Goal: Information Seeking & Learning: Check status

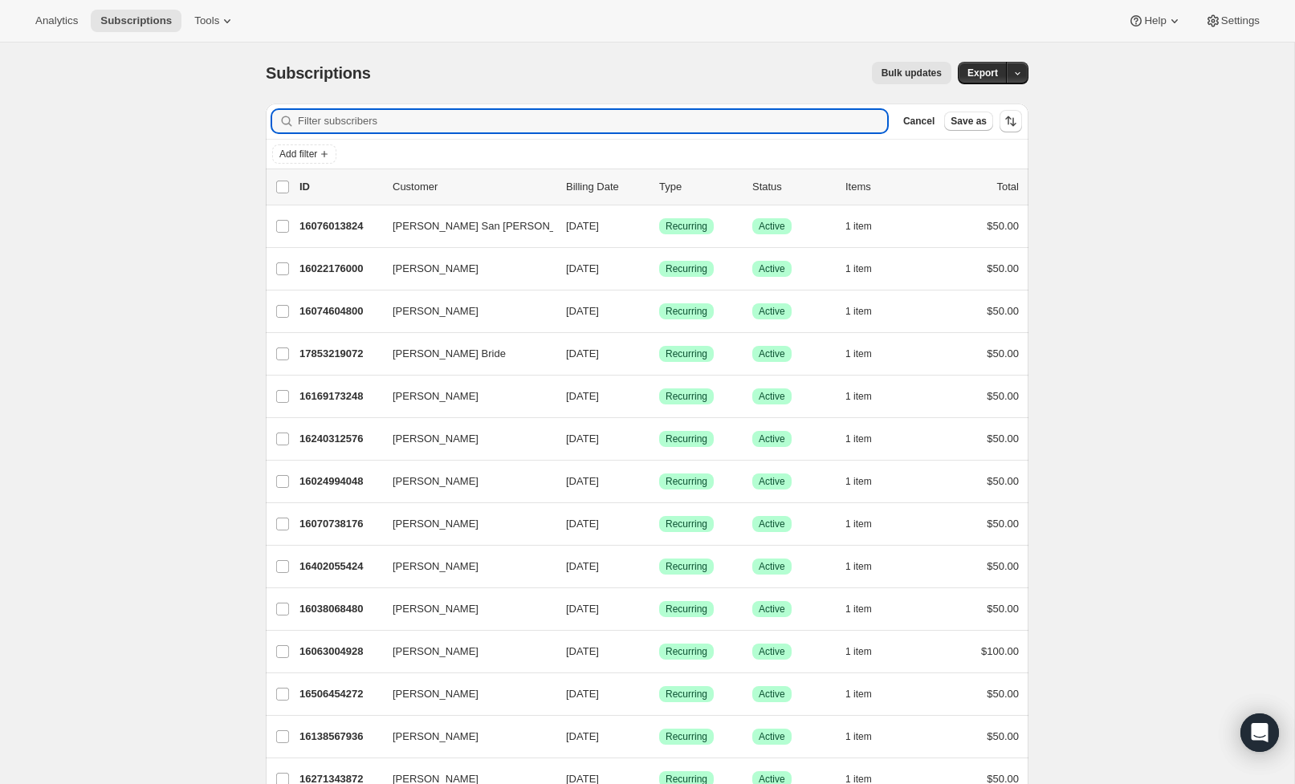
scroll to position [4, 0]
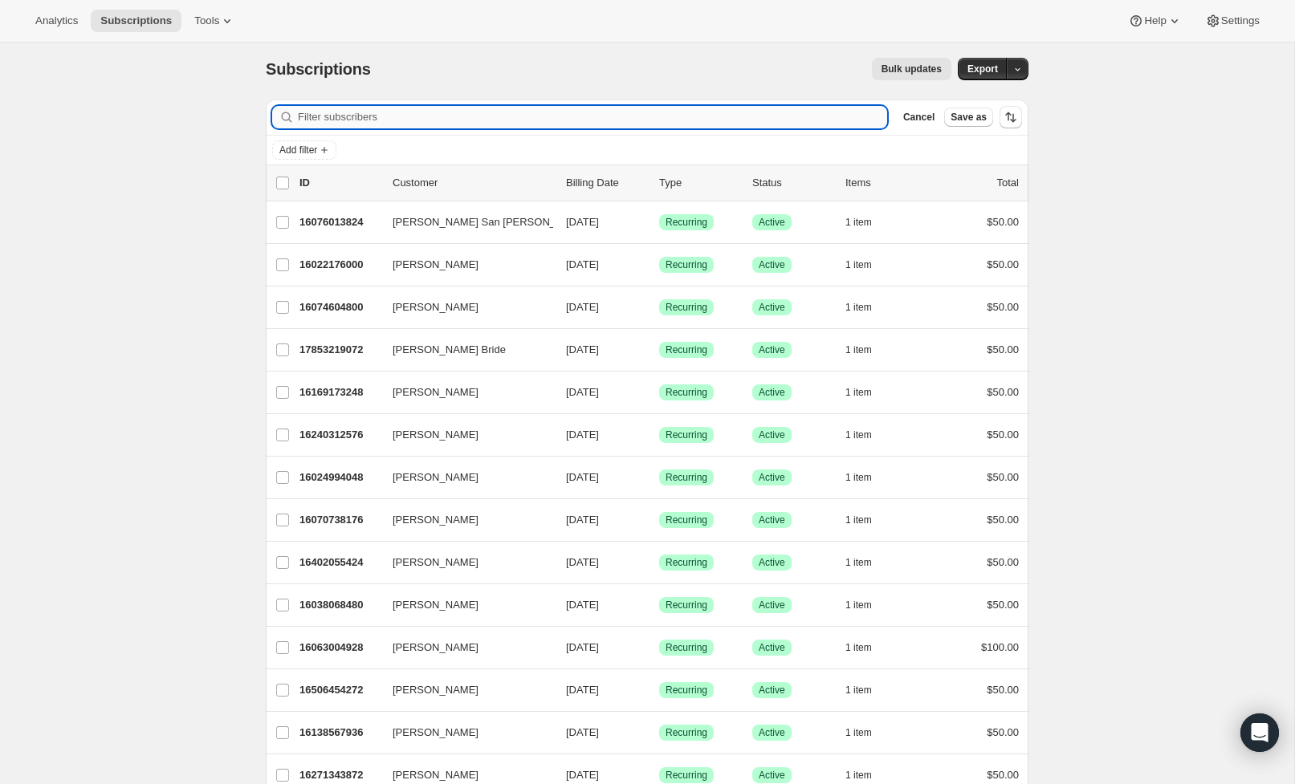
click at [382, 116] on input "Filter subscribers" at bounding box center [592, 117] width 589 height 22
click at [369, 117] on input "march" at bounding box center [592, 117] width 589 height 22
click at [369, 117] on input "marchec" at bounding box center [592, 117] width 589 height 22
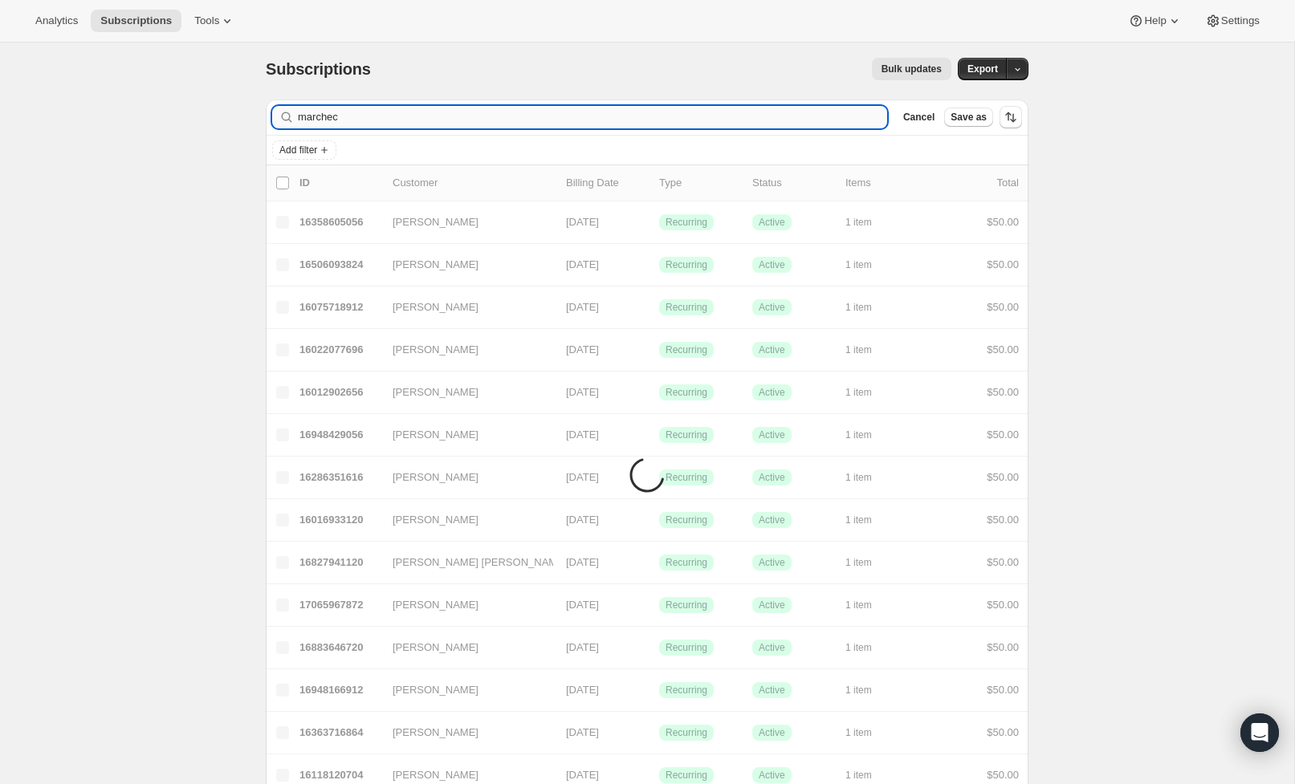
click at [361, 117] on input "marchec" at bounding box center [592, 117] width 589 height 22
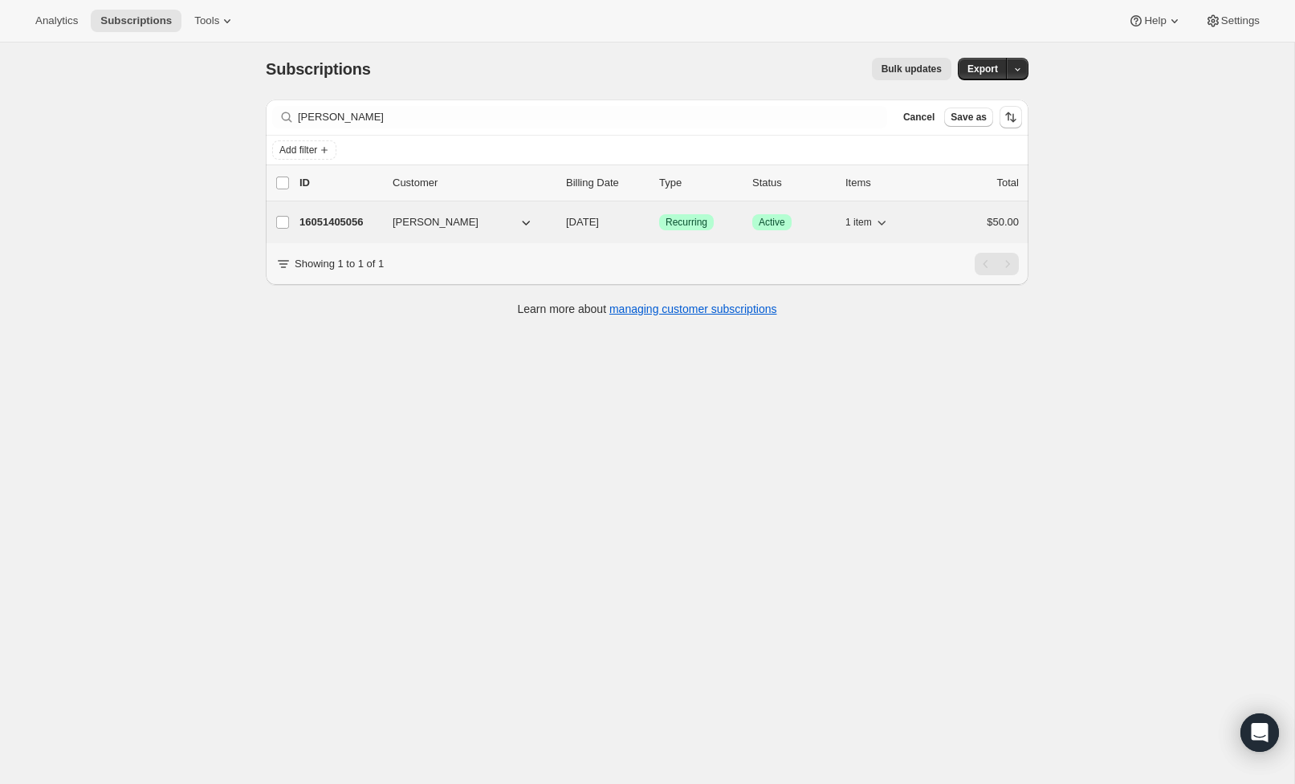
drag, startPoint x: 361, startPoint y: 117, endPoint x: 457, endPoint y: 226, distance: 145.6
click at [457, 226] on span "[PERSON_NAME]" at bounding box center [436, 222] width 86 height 16
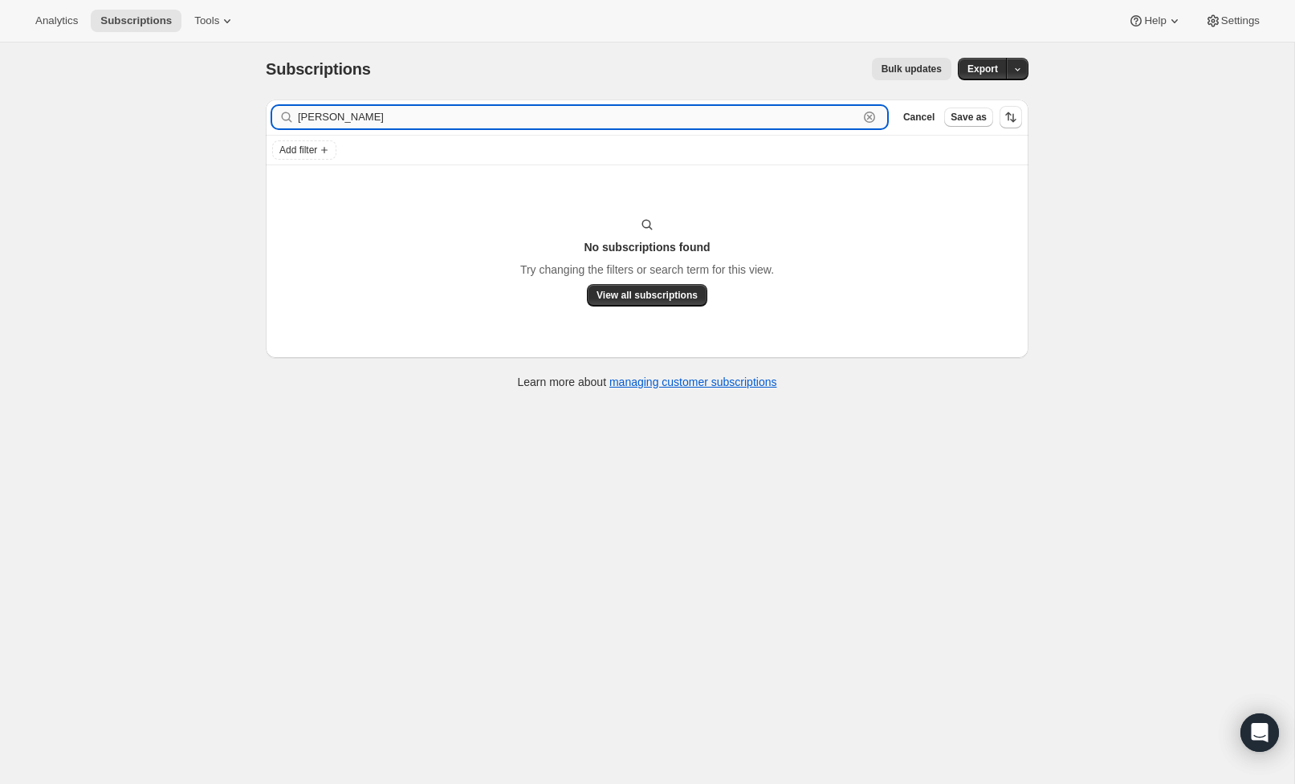
click at [380, 108] on input "[PERSON_NAME]" at bounding box center [578, 117] width 560 height 22
click at [373, 125] on input "[PERSON_NAME]" at bounding box center [578, 117] width 560 height 22
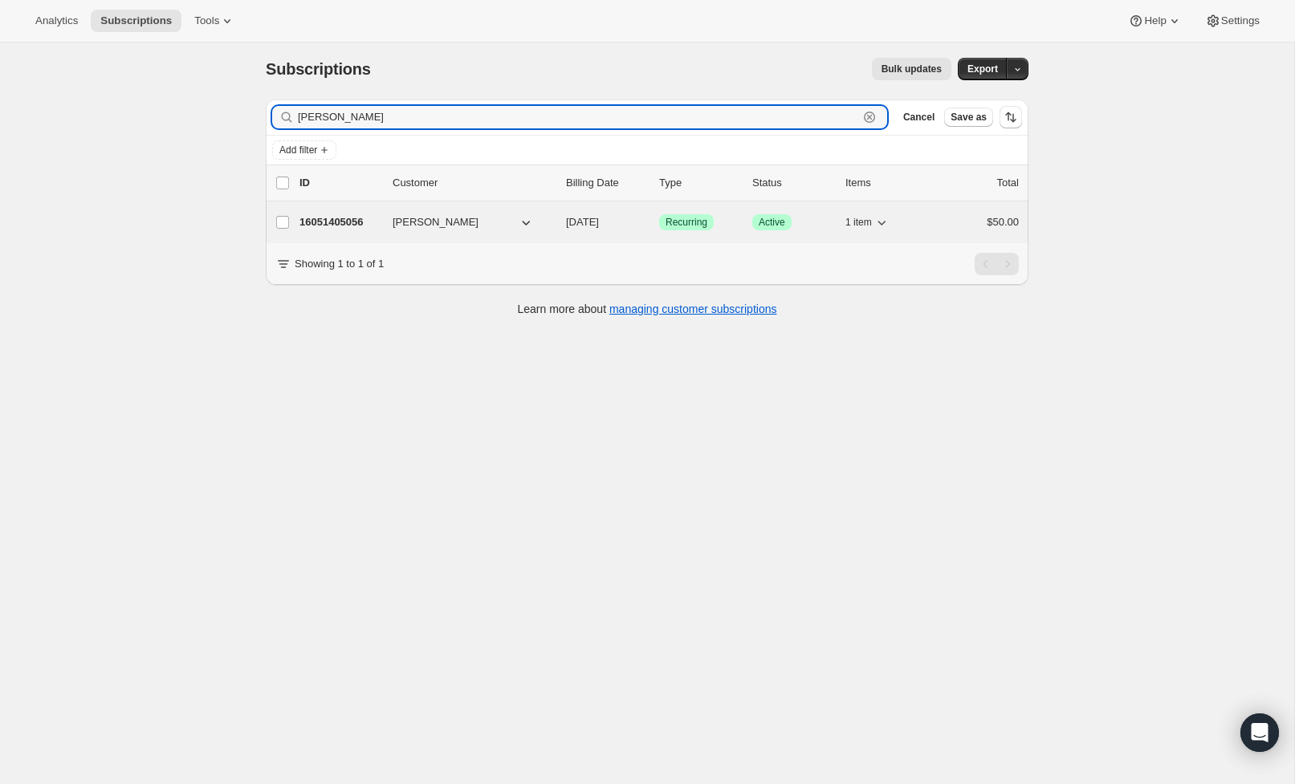
type input "[PERSON_NAME]"
click at [466, 230] on span "[PERSON_NAME]" at bounding box center [436, 222] width 86 height 16
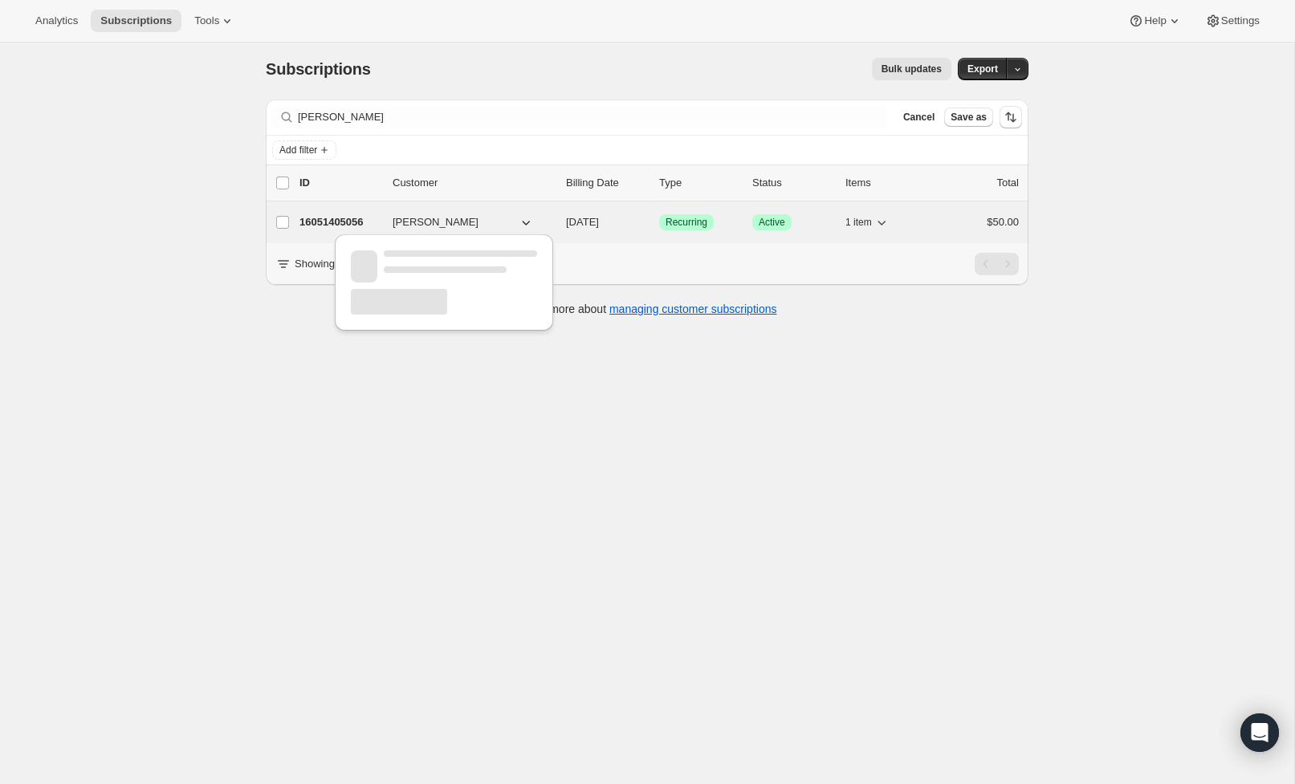
click at [466, 230] on span "[PERSON_NAME]" at bounding box center [436, 222] width 86 height 16
click at [366, 225] on p "16051405056" at bounding box center [339, 222] width 80 height 16
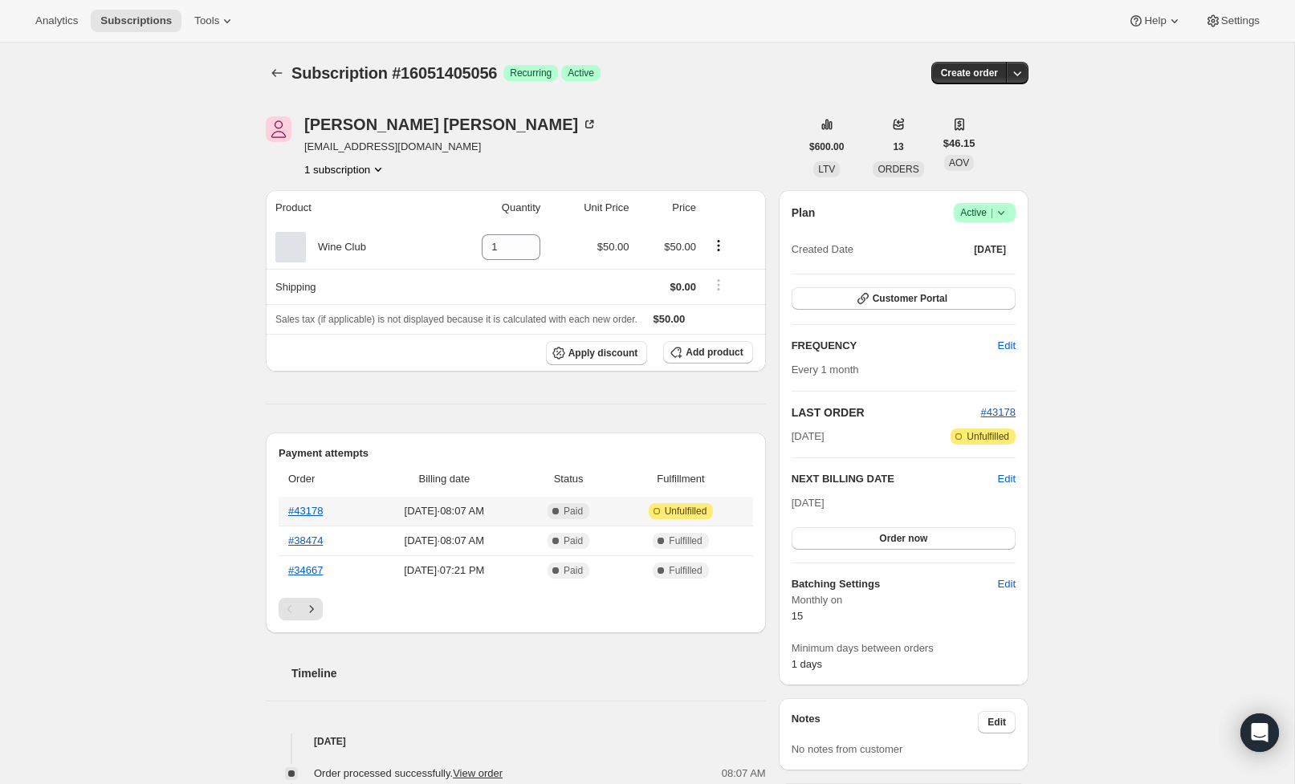
click at [660, 514] on icon at bounding box center [657, 511] width 6 height 6
click at [316, 511] on link "#43178" at bounding box center [305, 511] width 35 height 12
click at [313, 511] on link "#43178" at bounding box center [305, 511] width 35 height 12
click at [279, 67] on icon "Subscriptions" at bounding box center [277, 73] width 16 height 16
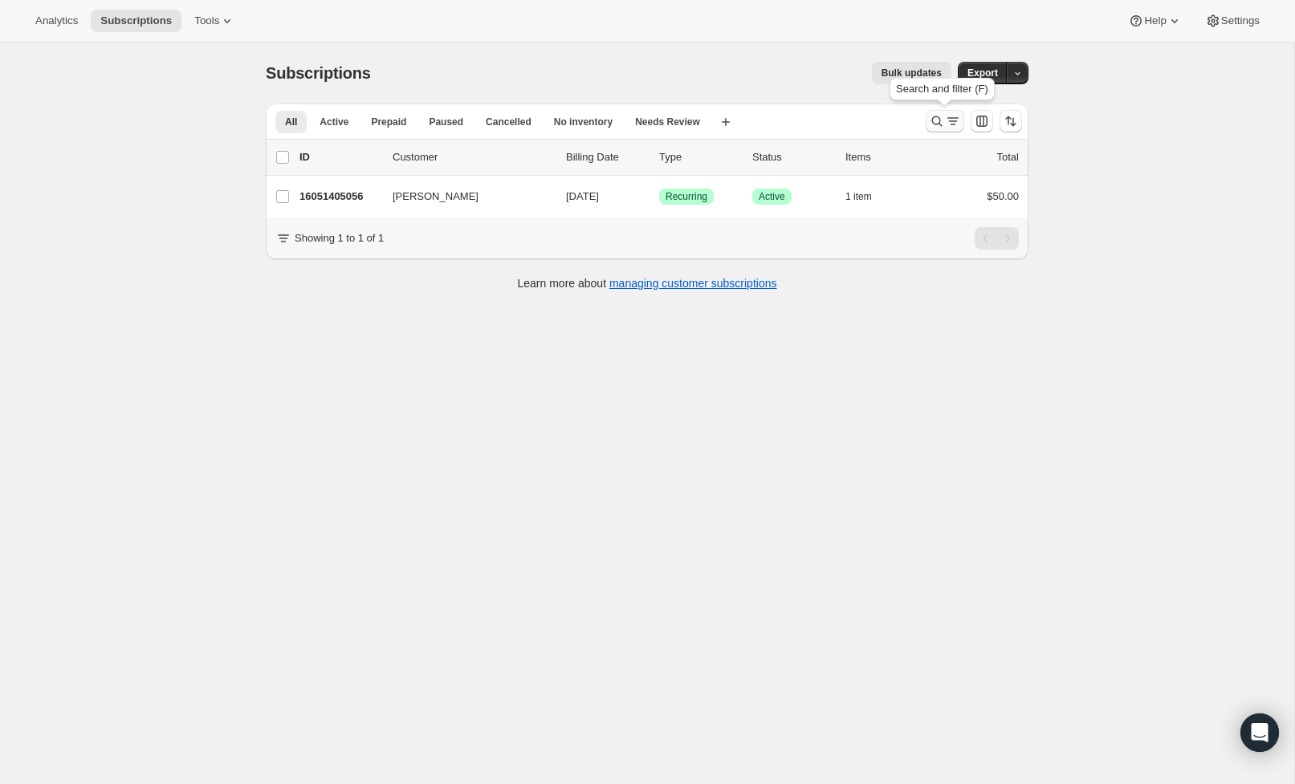
click at [935, 124] on icon "Search and filter results" at bounding box center [937, 121] width 16 height 16
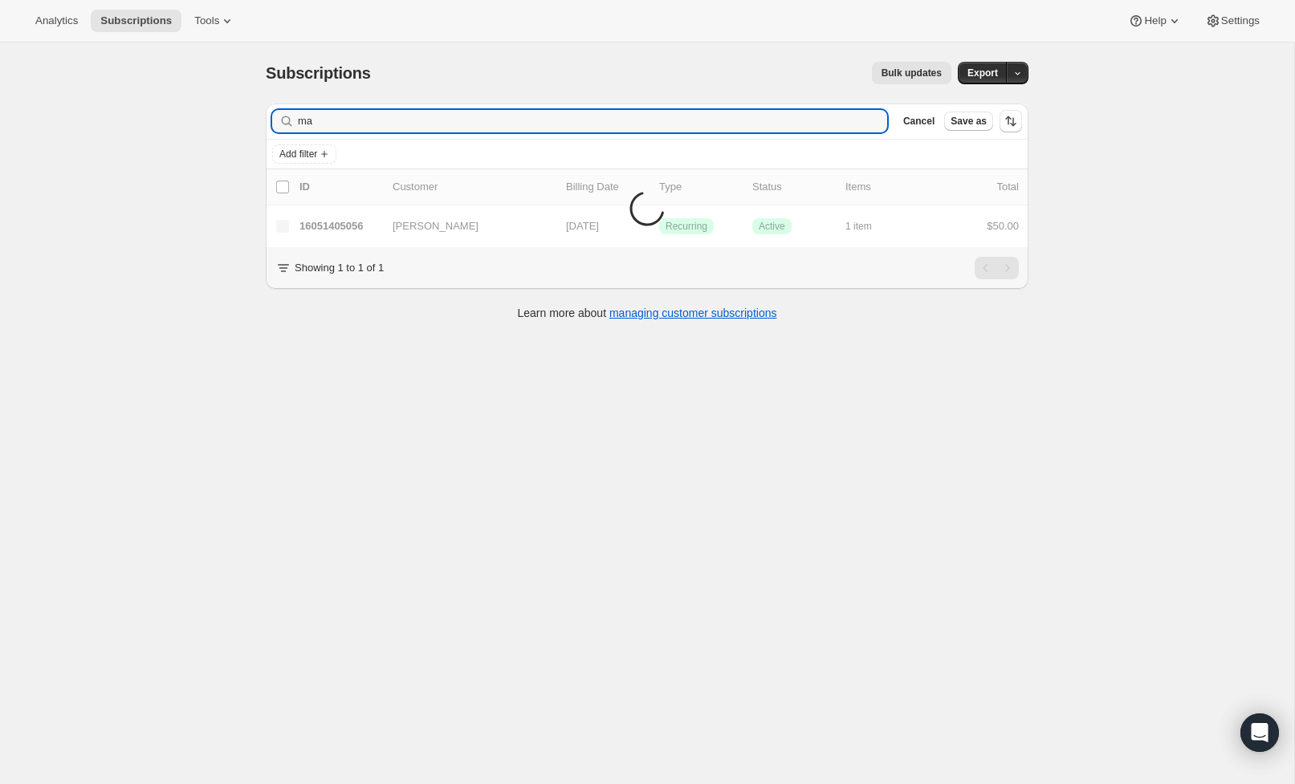
type input "m"
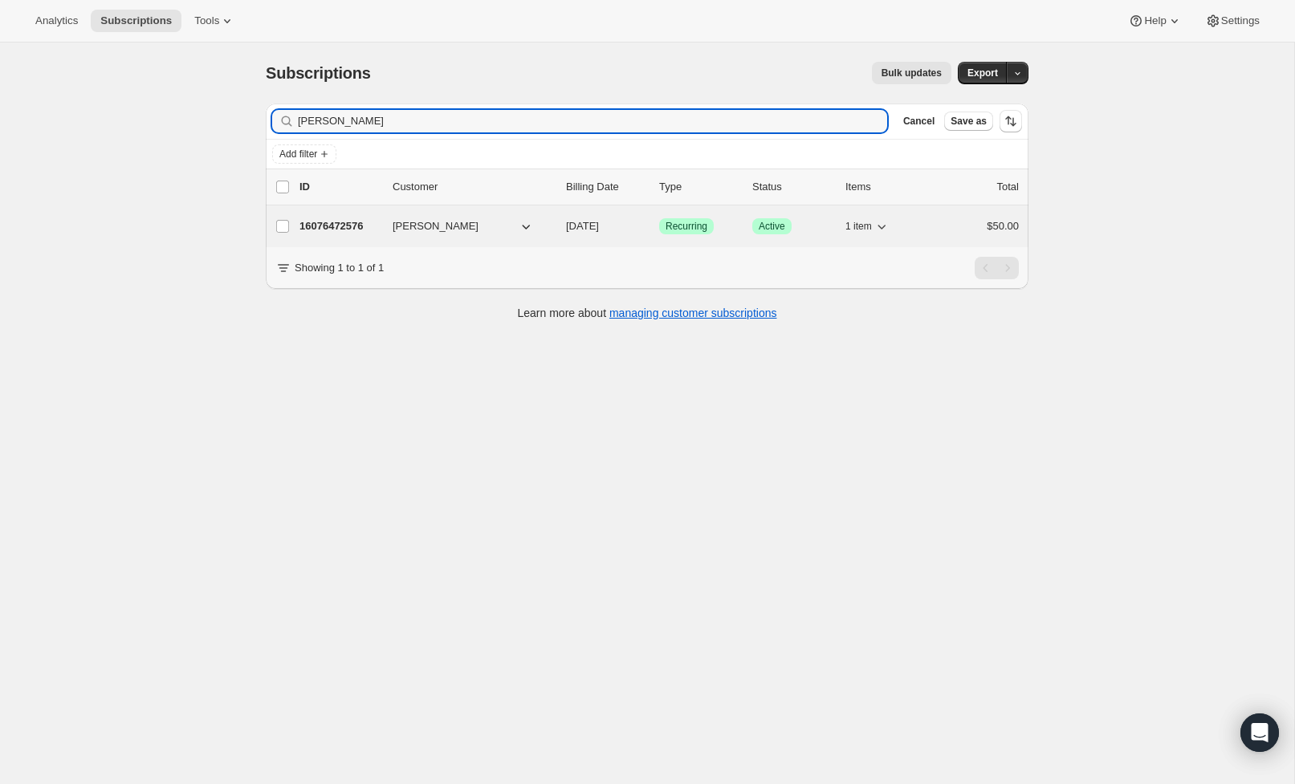
type input "[PERSON_NAME]"
click at [474, 232] on button "[PERSON_NAME]" at bounding box center [463, 227] width 161 height 26
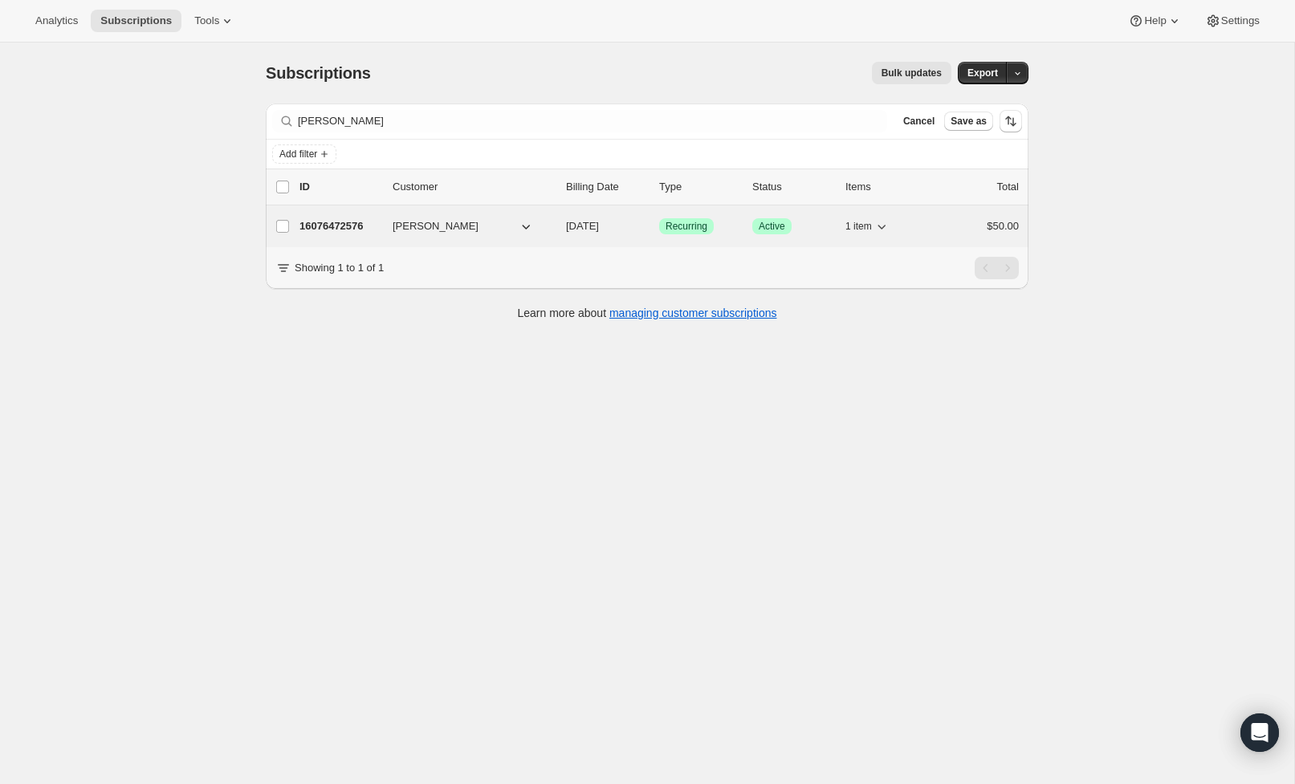
click at [348, 229] on p "16076472576" at bounding box center [339, 226] width 80 height 16
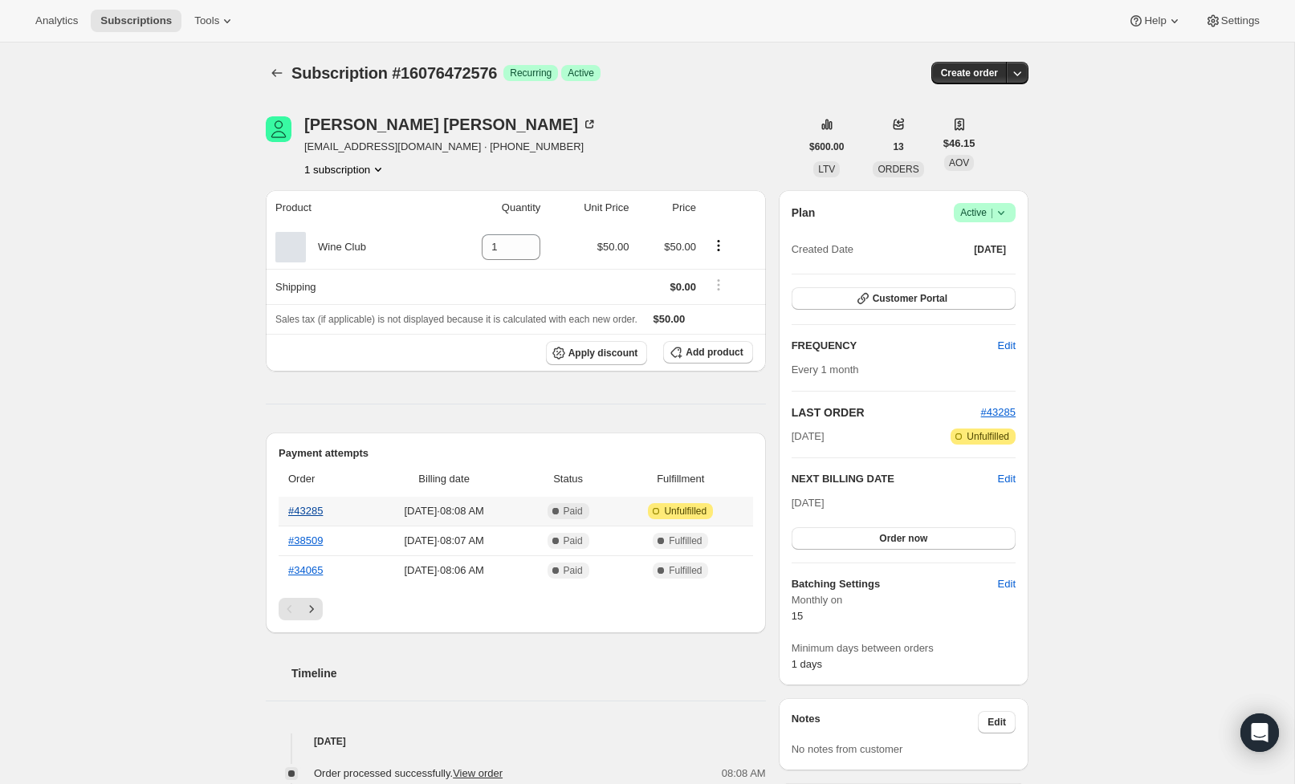
click at [314, 509] on link "#43285" at bounding box center [305, 511] width 35 height 12
click at [281, 77] on icon "Subscriptions" at bounding box center [277, 73] width 16 height 16
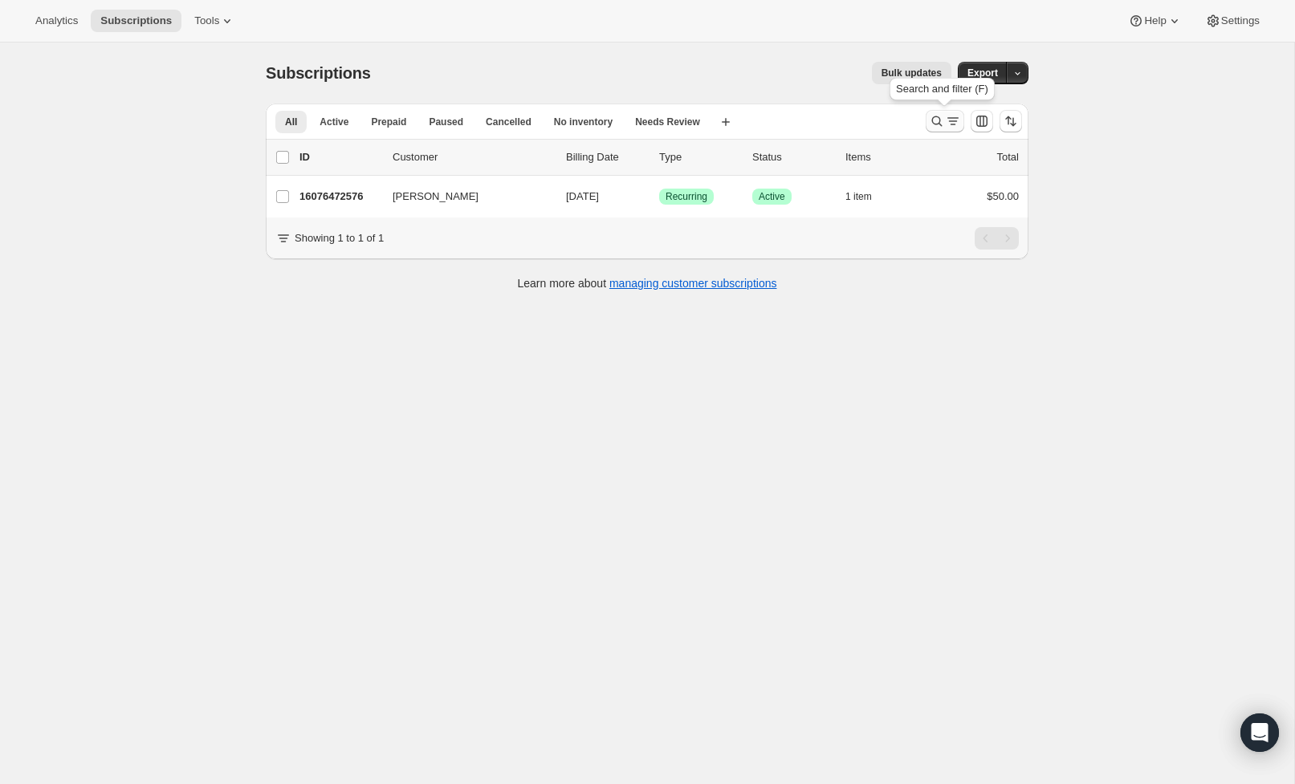
click at [950, 120] on icon "Search and filter results" at bounding box center [953, 121] width 16 height 16
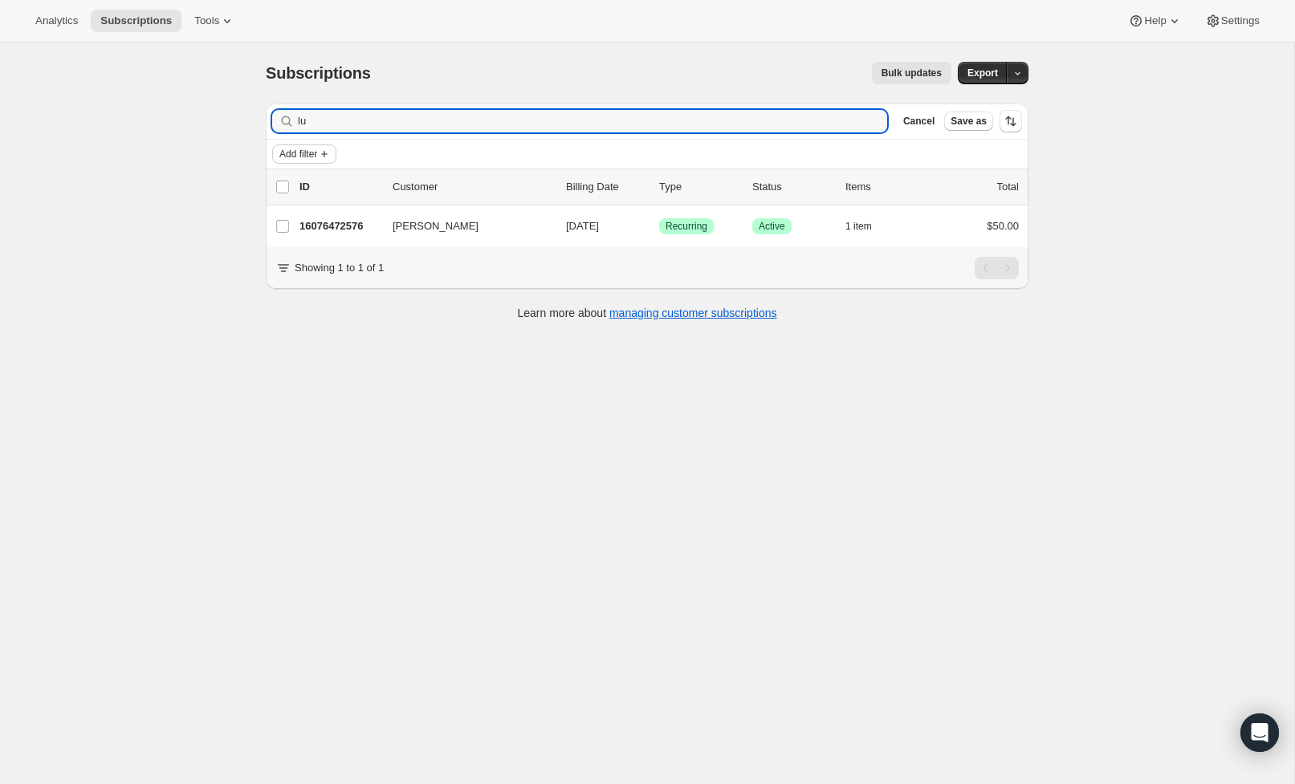
type input "l"
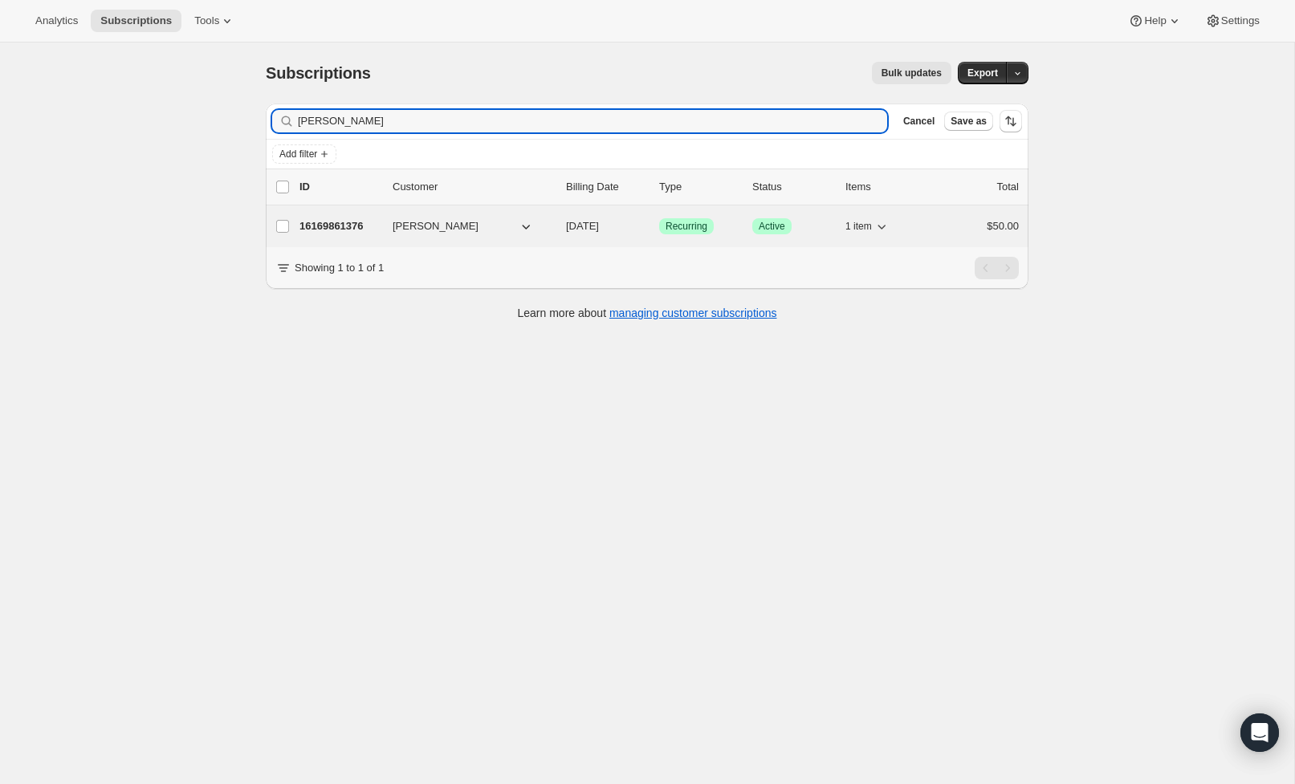
type input "[PERSON_NAME]"
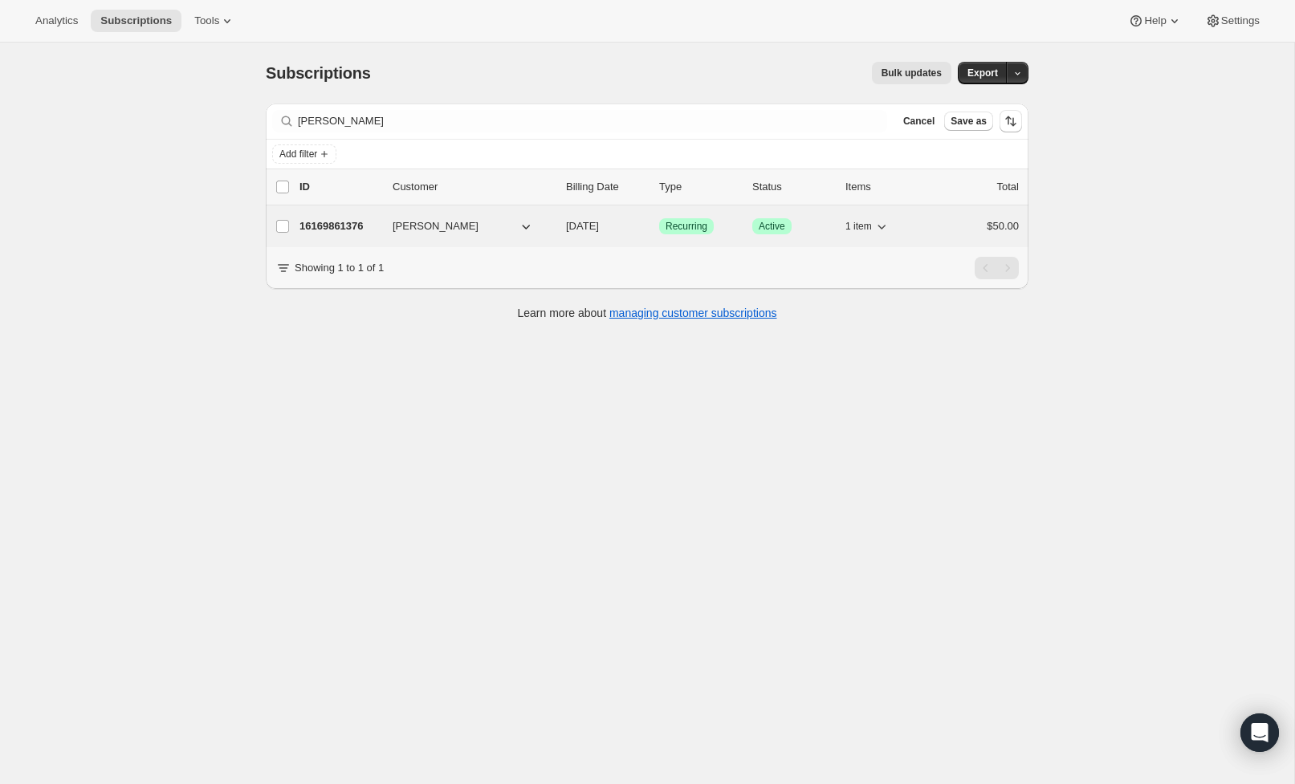
click at [418, 225] on span "[PERSON_NAME]" at bounding box center [436, 226] width 86 height 16
click at [278, 228] on label "[PERSON_NAME]" at bounding box center [283, 227] width 34 height 42
click at [278, 228] on input "[PERSON_NAME]" at bounding box center [282, 226] width 13 height 13
checkbox input "true"
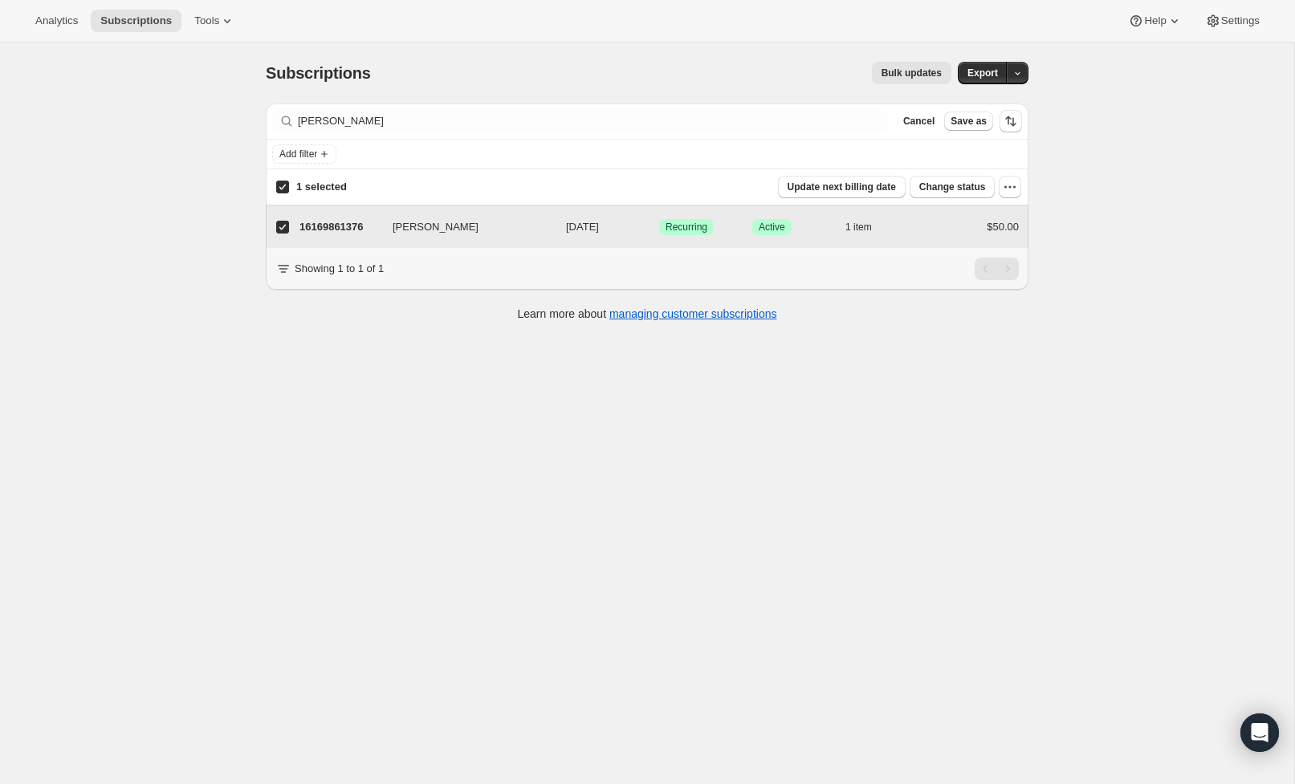
click at [291, 229] on label "[PERSON_NAME]" at bounding box center [283, 227] width 34 height 42
click at [289, 229] on input "[PERSON_NAME]" at bounding box center [282, 227] width 13 height 13
checkbox input "false"
click at [327, 228] on p "16169861376" at bounding box center [339, 226] width 80 height 16
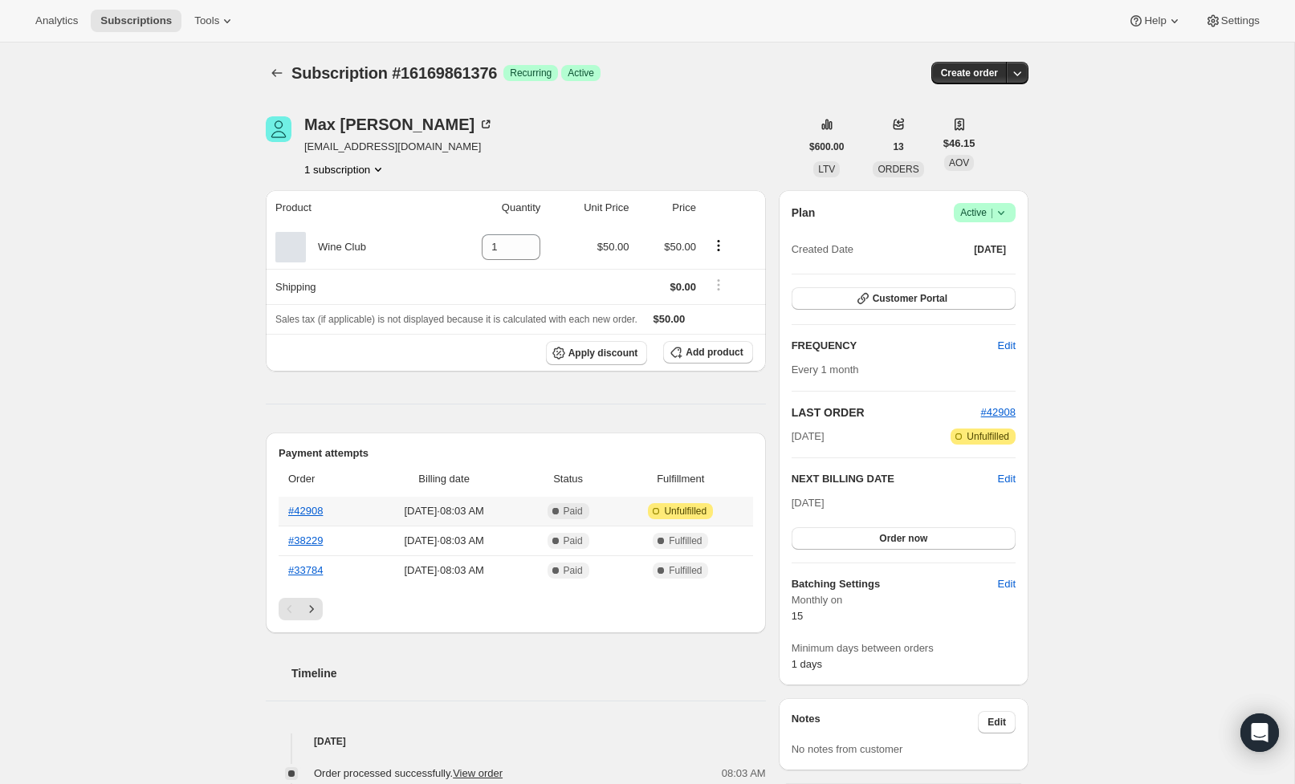
click at [673, 511] on span "Unfulfilled" at bounding box center [685, 511] width 43 height 13
click at [664, 515] on icon at bounding box center [656, 511] width 16 height 16
click at [304, 515] on link "#42908" at bounding box center [305, 511] width 35 height 12
